Goal: Find specific page/section: Find specific page/section

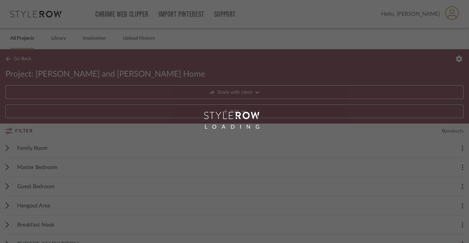
scroll to position [99, 0]
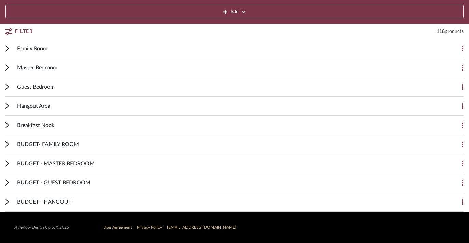
click at [6, 50] on icon at bounding box center [6, 48] width 3 height 6
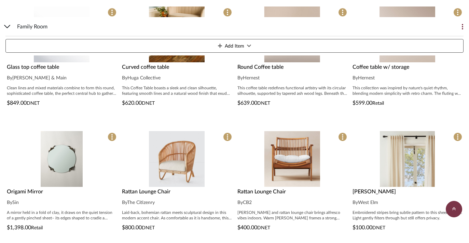
scroll to position [948, 0]
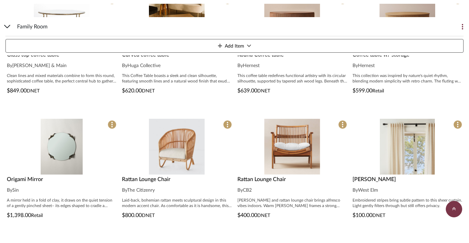
click at [240, 190] on span "CB2" at bounding box center [247, 190] width 9 height 5
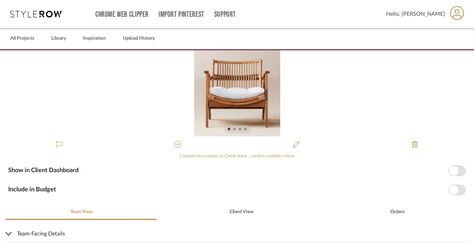
scroll to position [131, 0]
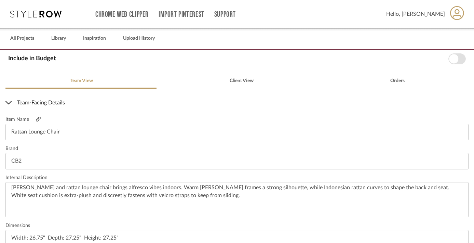
click at [39, 121] on icon at bounding box center [38, 119] width 5 height 5
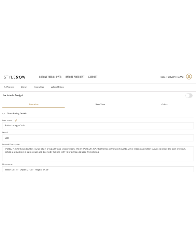
scroll to position [0, 0]
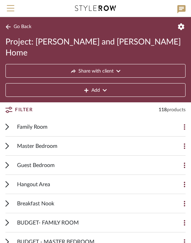
click at [6, 123] on icon at bounding box center [6, 126] width 3 height 6
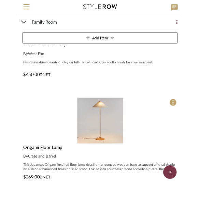
scroll to position [4914, 0]
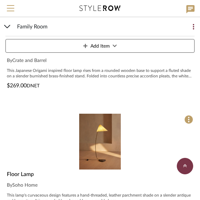
click at [83, 145] on img "0" at bounding box center [100, 142] width 42 height 56
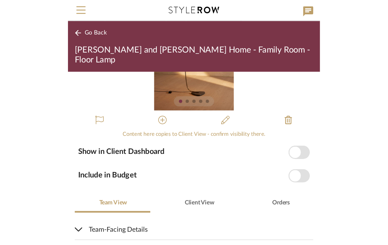
scroll to position [110, 0]
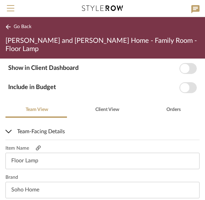
click at [39, 145] on icon at bounding box center [38, 147] width 5 height 5
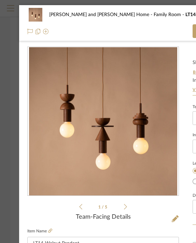
scroll to position [57, 0]
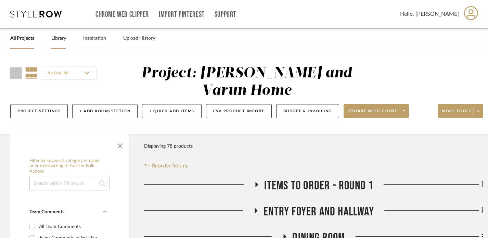
click at [57, 40] on link "Library" at bounding box center [58, 38] width 15 height 9
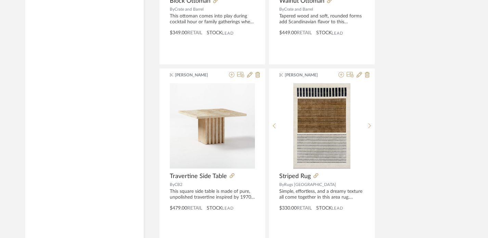
scroll to position [1989, 0]
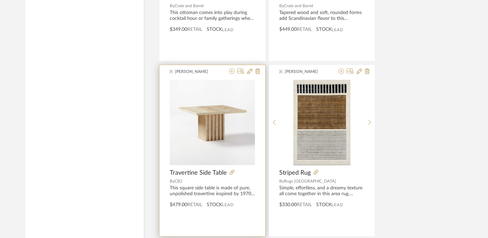
click at [201, 172] on span "Travertine Side Table" at bounding box center [198, 173] width 57 height 8
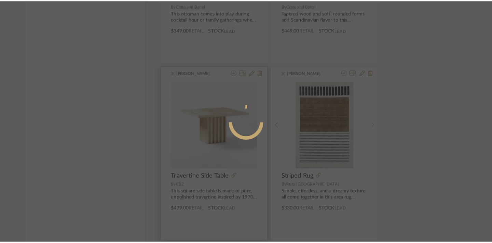
scroll to position [0, 0]
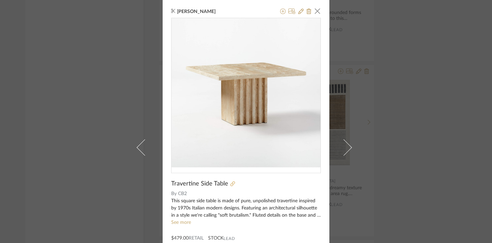
click at [230, 183] on icon at bounding box center [232, 183] width 5 height 5
click at [230, 184] on icon at bounding box center [232, 183] width 5 height 5
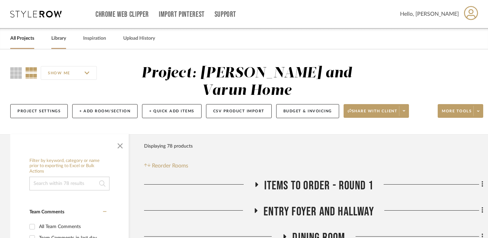
click at [62, 40] on link "Library" at bounding box center [58, 38] width 15 height 9
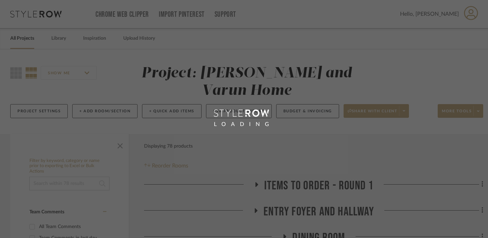
click at [30, 38] on div "LOADING" at bounding box center [244, 119] width 488 height 238
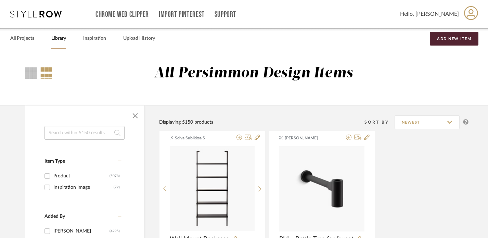
click at [30, 38] on link "All Projects" at bounding box center [22, 38] width 24 height 9
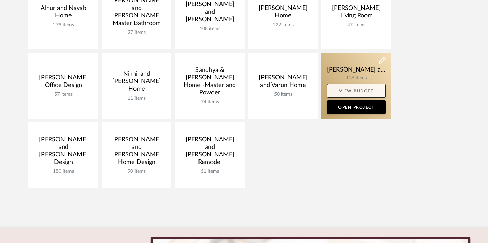
scroll to position [188, 0]
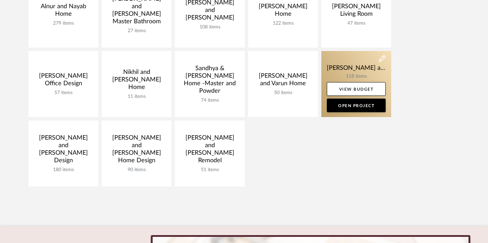
click at [348, 72] on link at bounding box center [356, 84] width 70 height 66
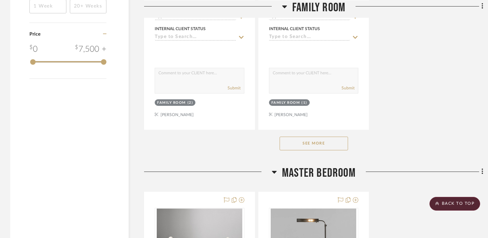
scroll to position [987, 0]
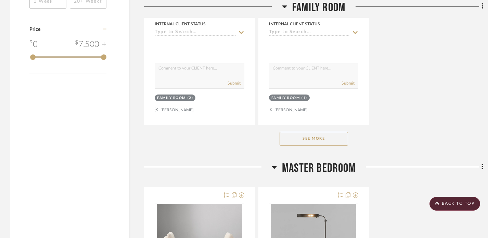
click at [318, 135] on button "See More" at bounding box center [313, 139] width 68 height 14
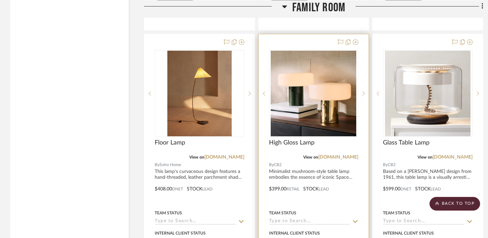
scroll to position [4108, 0]
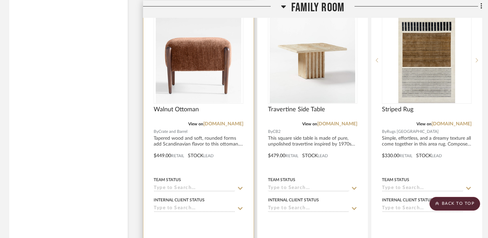
scroll to position [1424, 1]
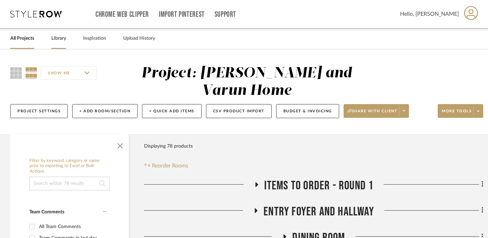
click at [60, 38] on link "Library" at bounding box center [58, 38] width 15 height 9
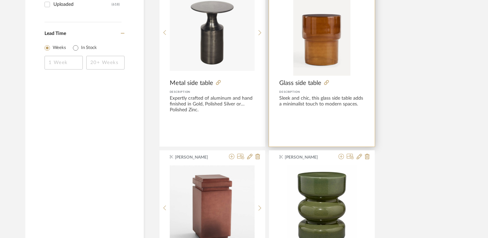
scroll to position [1031, 0]
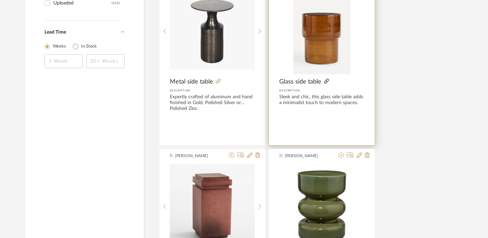
click at [326, 81] on icon at bounding box center [326, 81] width 5 height 5
